Goal: Navigation & Orientation: Find specific page/section

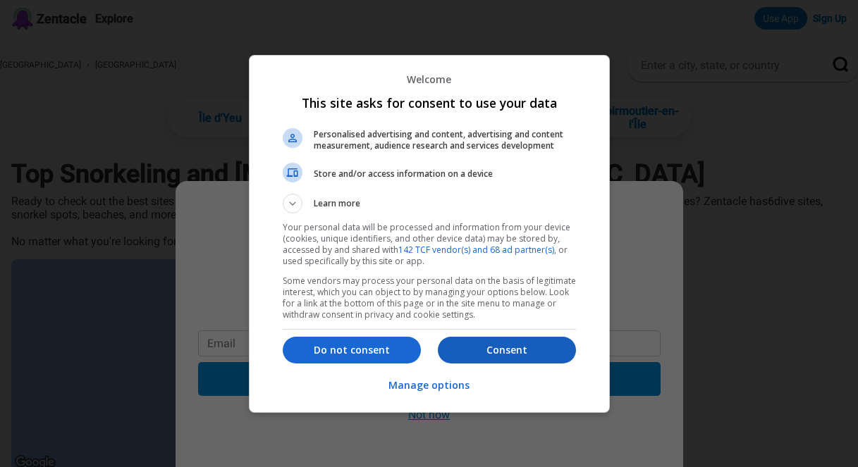
click at [489, 349] on p "Consent" at bounding box center [507, 350] width 138 height 14
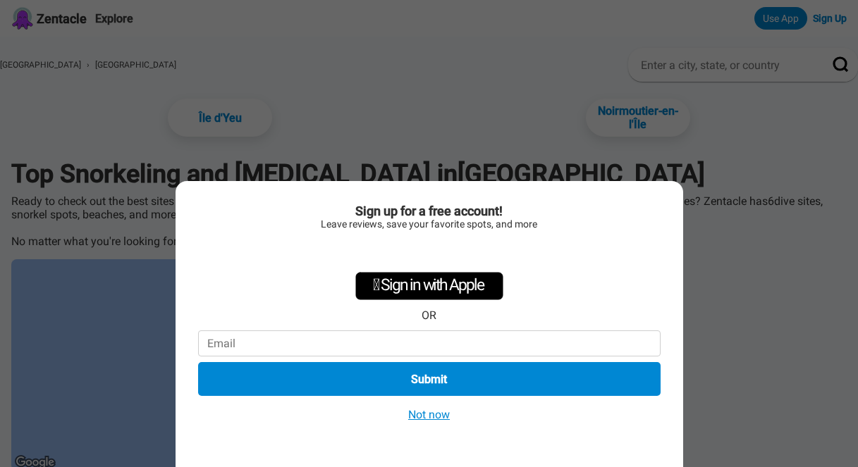
click at [431, 412] on button "Not now" at bounding box center [429, 414] width 50 height 15
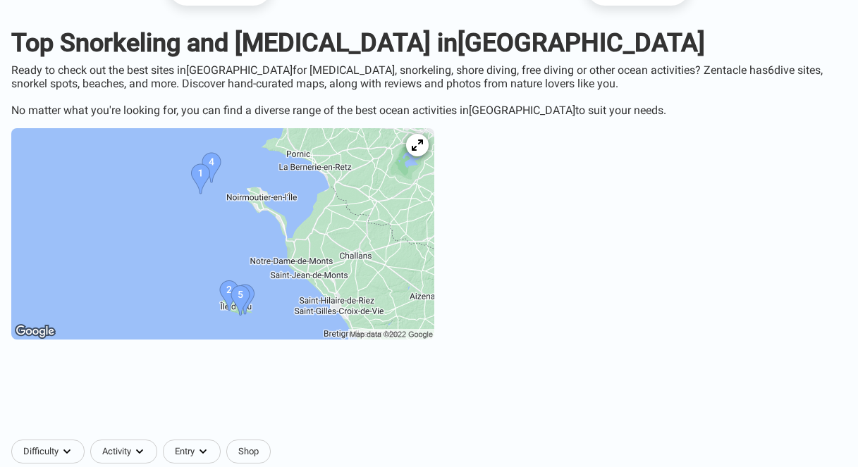
scroll to position [136, 0]
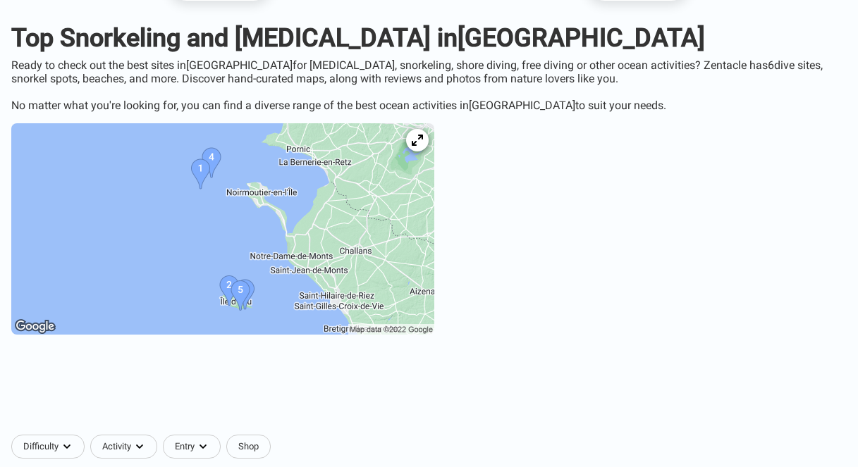
click at [426, 258] on img at bounding box center [222, 228] width 423 height 211
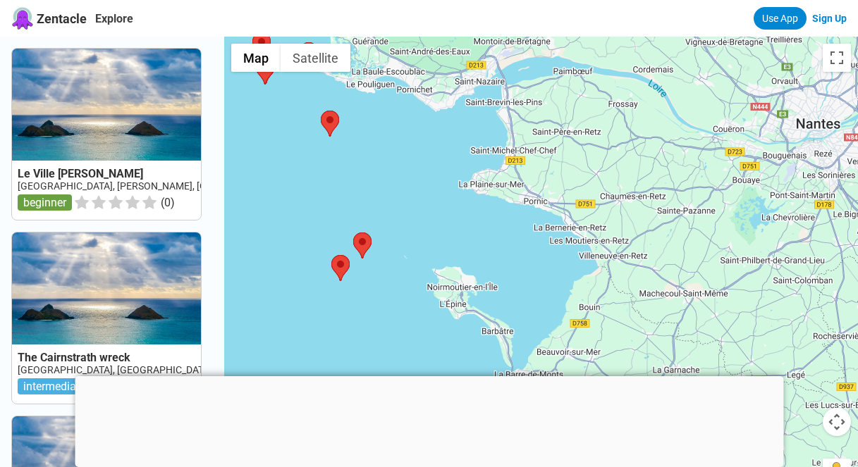
click at [428, 376] on div at bounding box center [429, 376] width 708 height 0
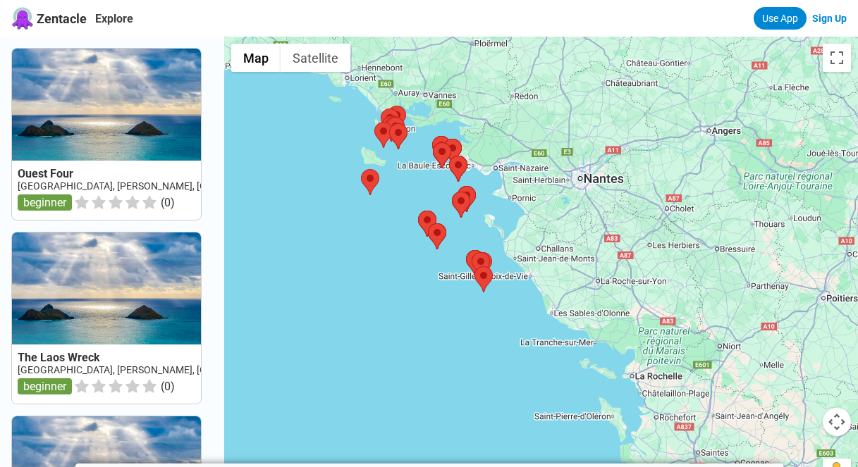
drag, startPoint x: 671, startPoint y: 375, endPoint x: 542, endPoint y: 264, distance: 170.0
click at [542, 264] on div at bounding box center [541, 270] width 634 height 467
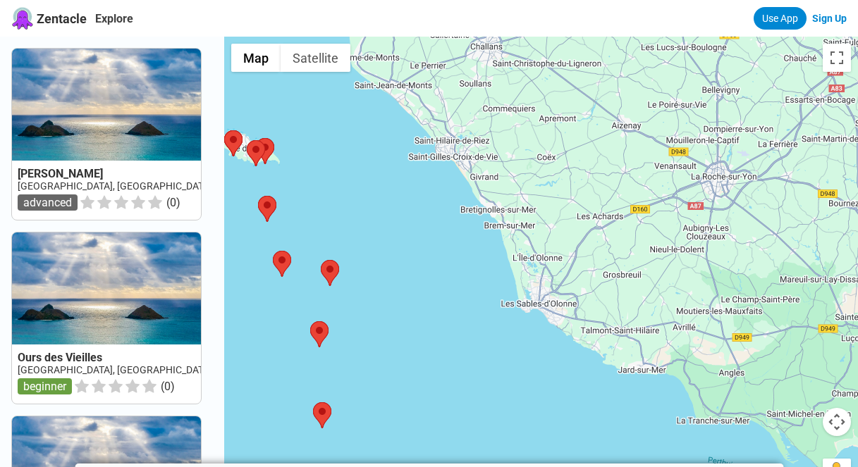
drag, startPoint x: 527, startPoint y: 336, endPoint x: 539, endPoint y: 192, distance: 144.3
click at [539, 192] on div at bounding box center [541, 270] width 634 height 467
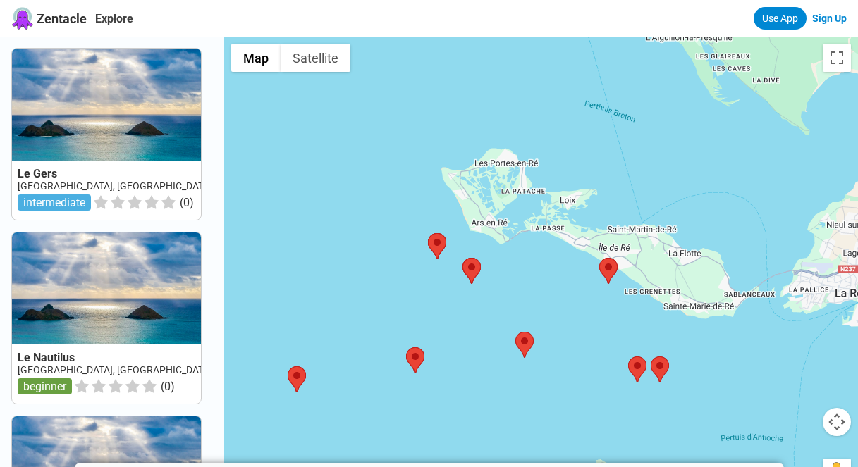
drag, startPoint x: 594, startPoint y: 387, endPoint x: 592, endPoint y: 156, distance: 231.2
click at [592, 157] on div at bounding box center [541, 270] width 634 height 467
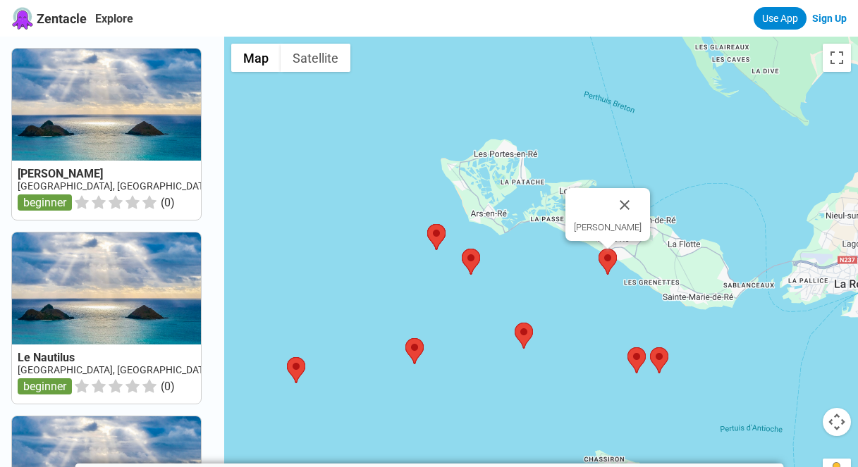
click at [599, 249] on area at bounding box center [599, 249] width 0 height 0
